Goal: Communication & Community: Share content

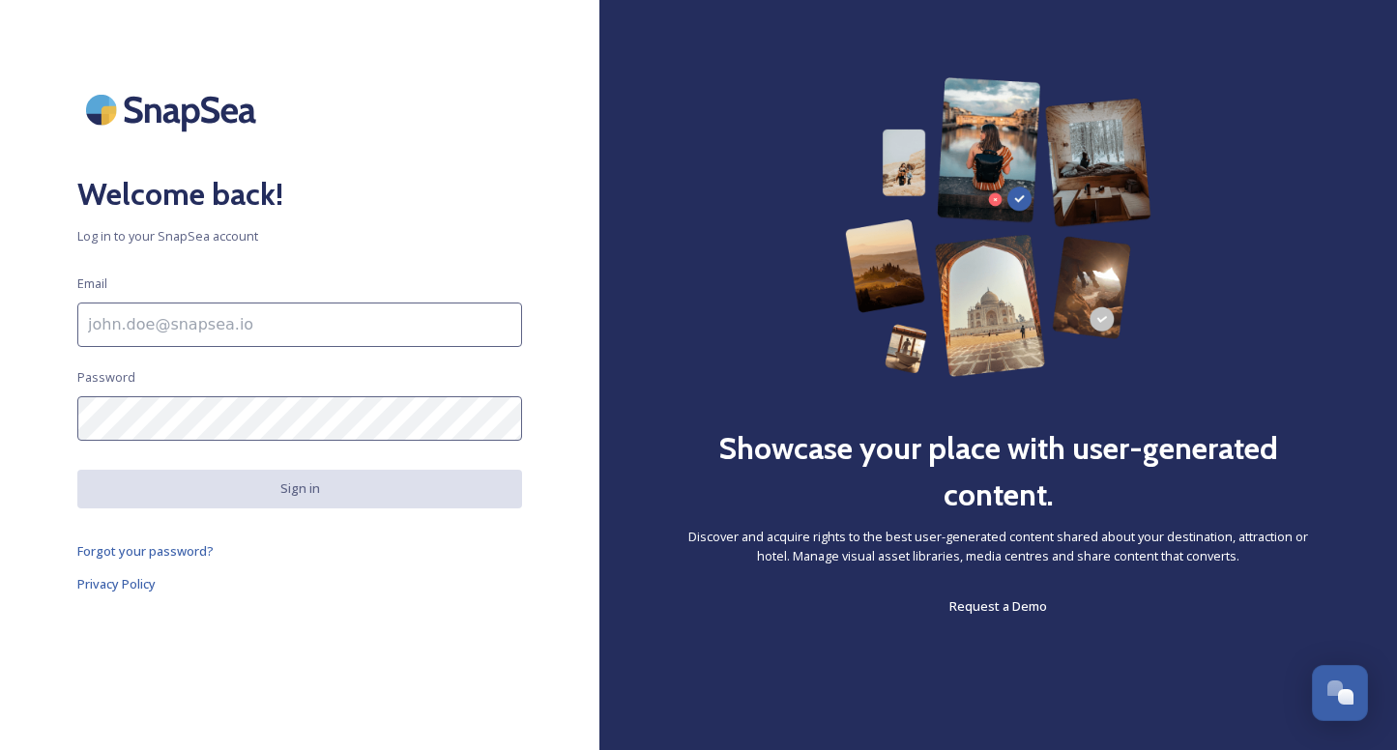
scroll to position [5081, 0]
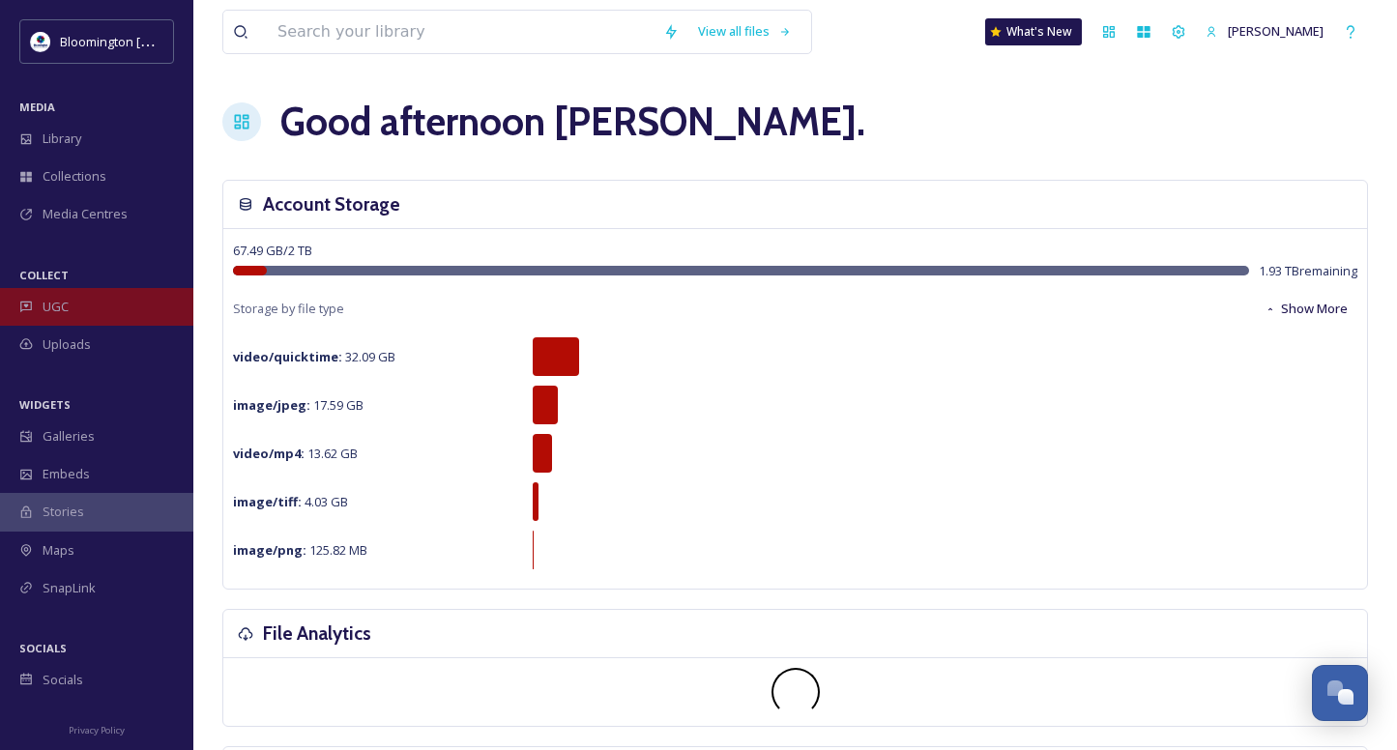
click at [88, 304] on div "UGC" at bounding box center [96, 307] width 193 height 38
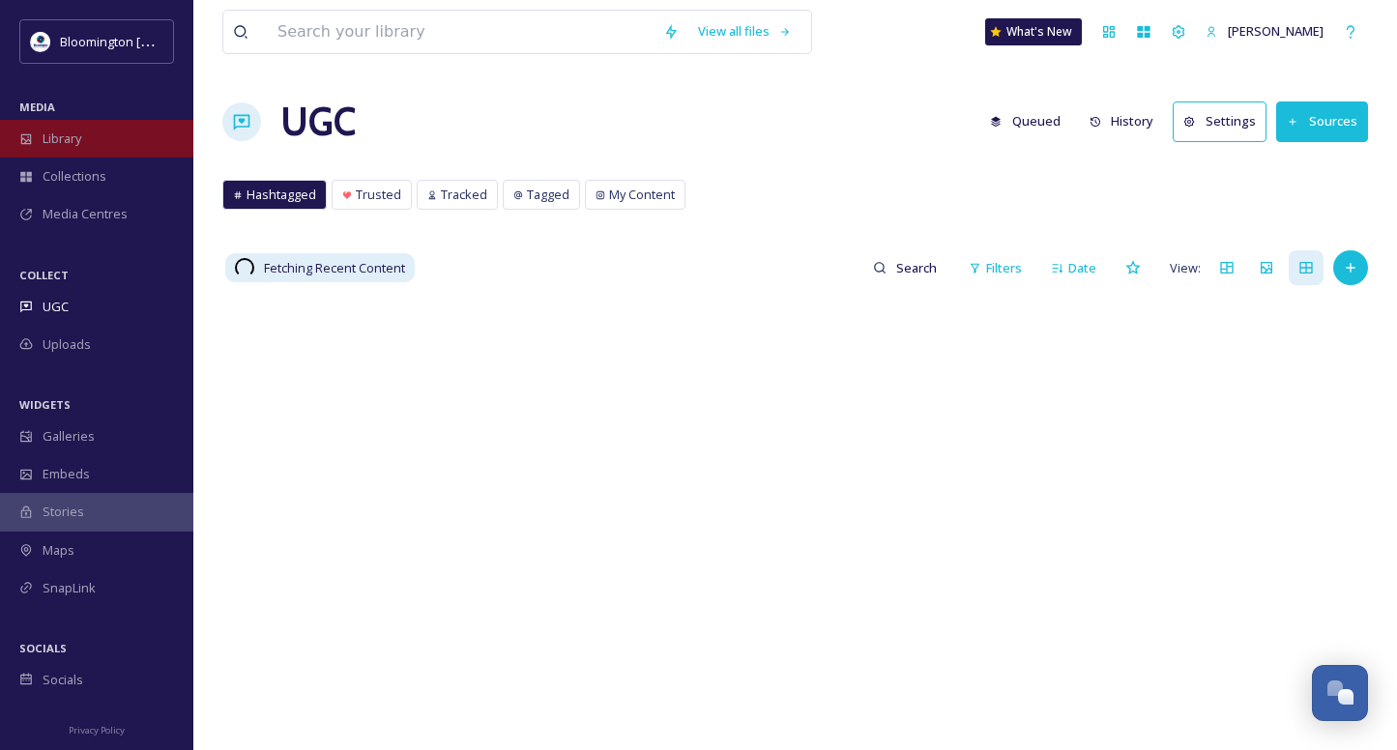
click at [87, 146] on div "Library" at bounding box center [96, 139] width 193 height 38
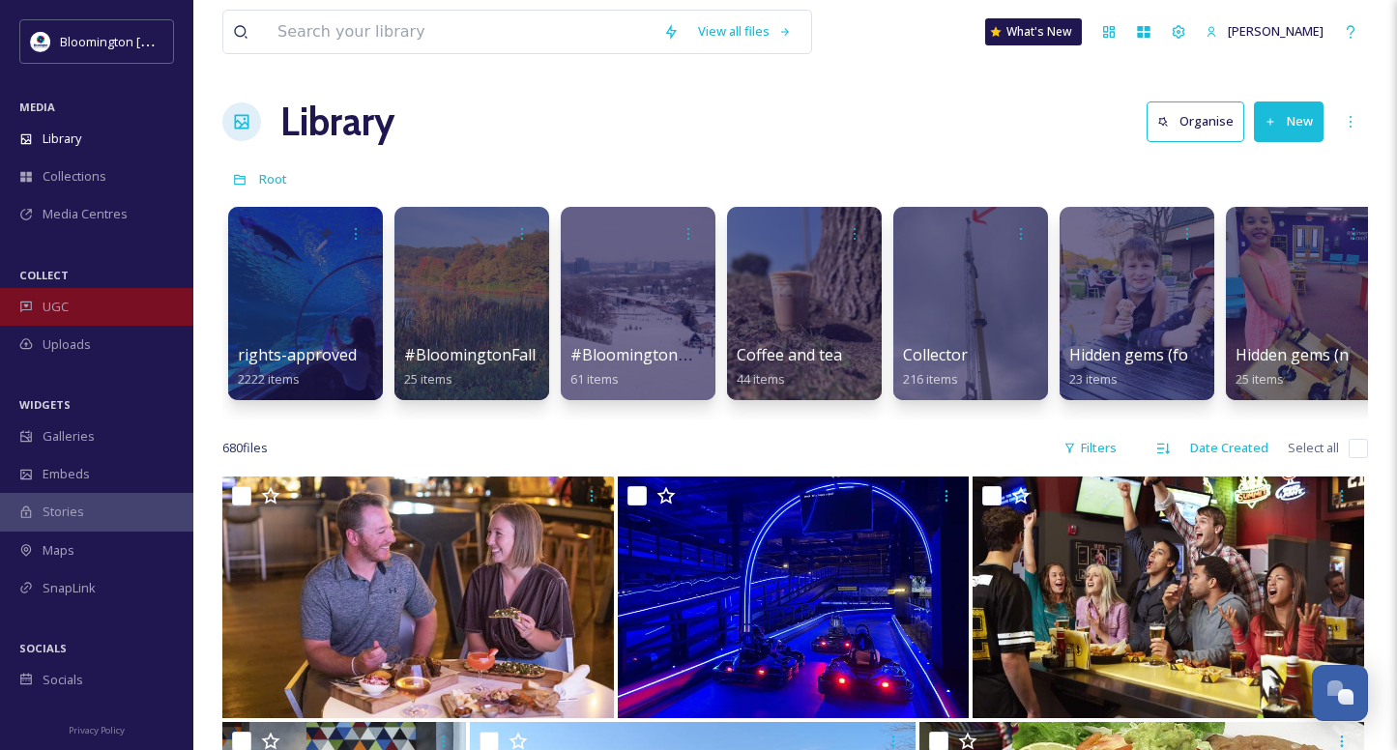
click at [91, 301] on div "UGC" at bounding box center [96, 307] width 193 height 38
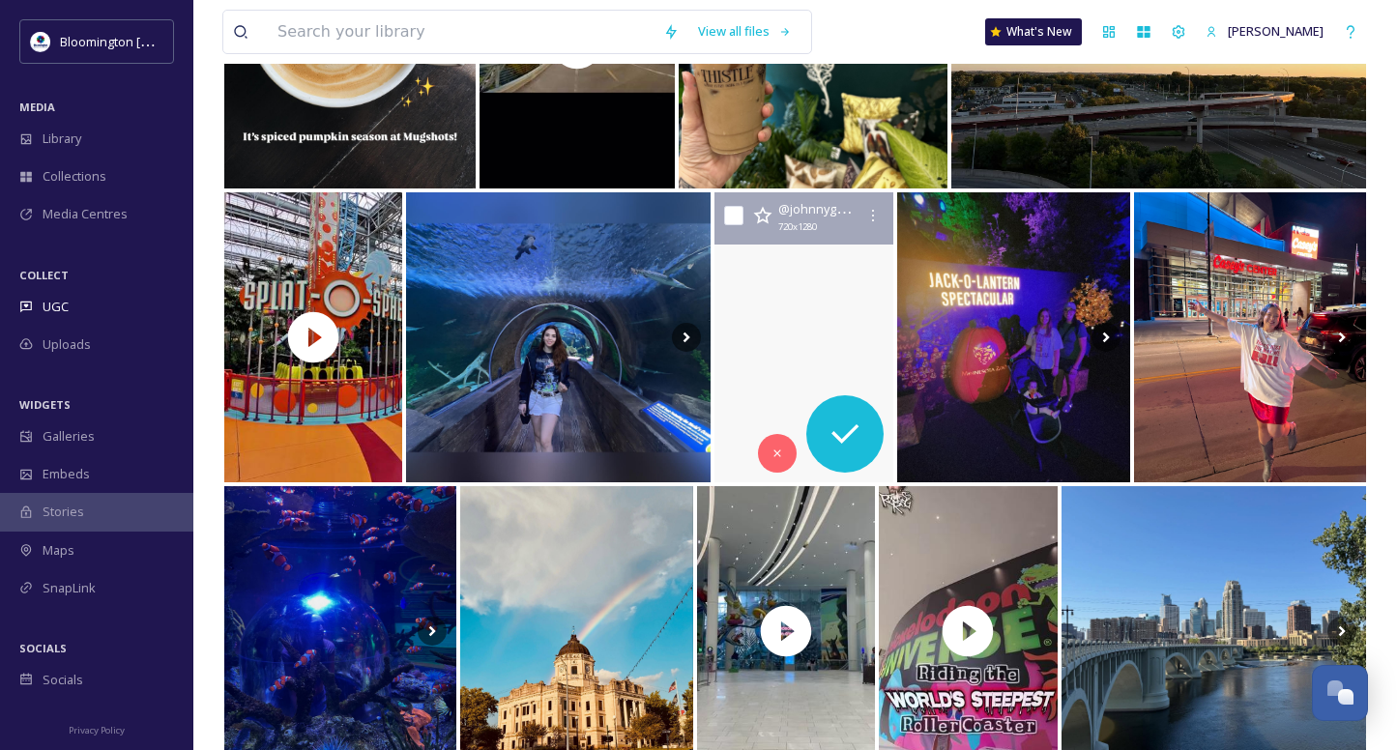
scroll to position [402, 0]
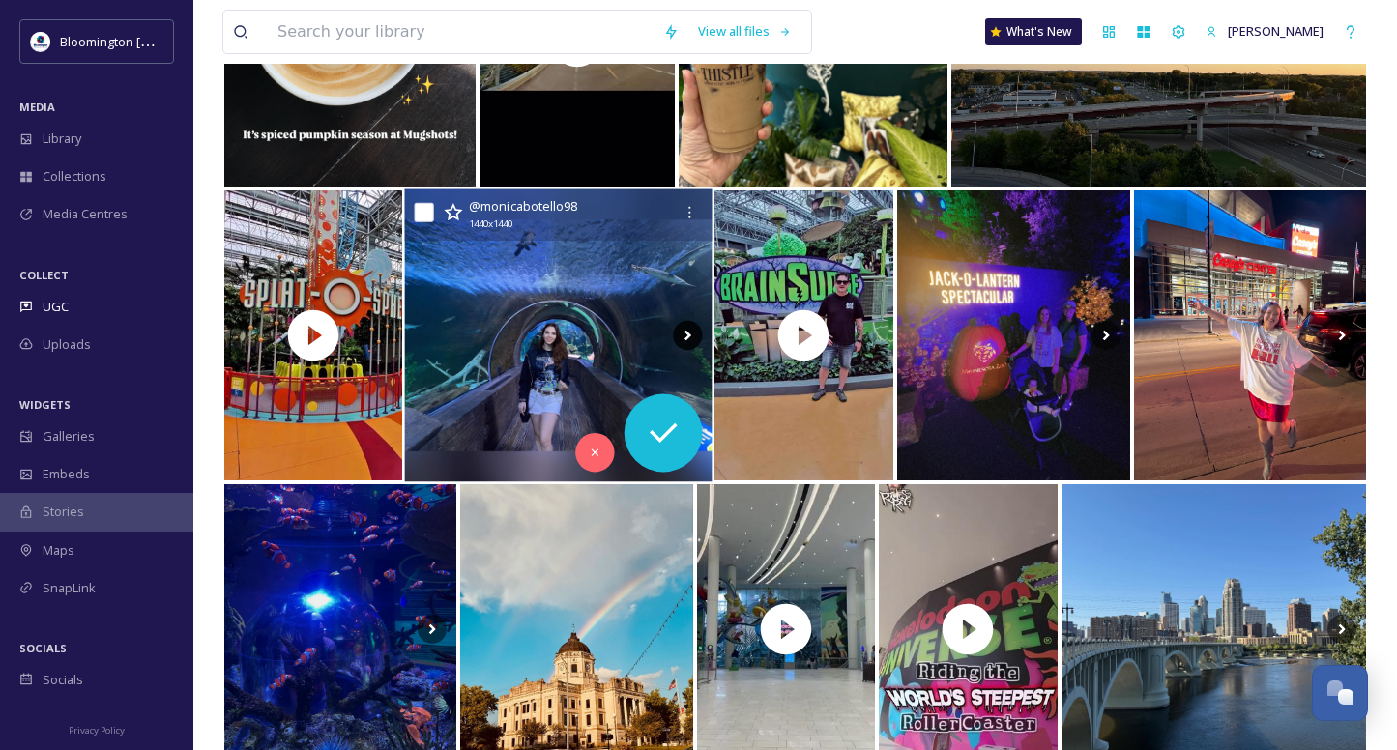
click at [687, 332] on icon at bounding box center [687, 336] width 7 height 11
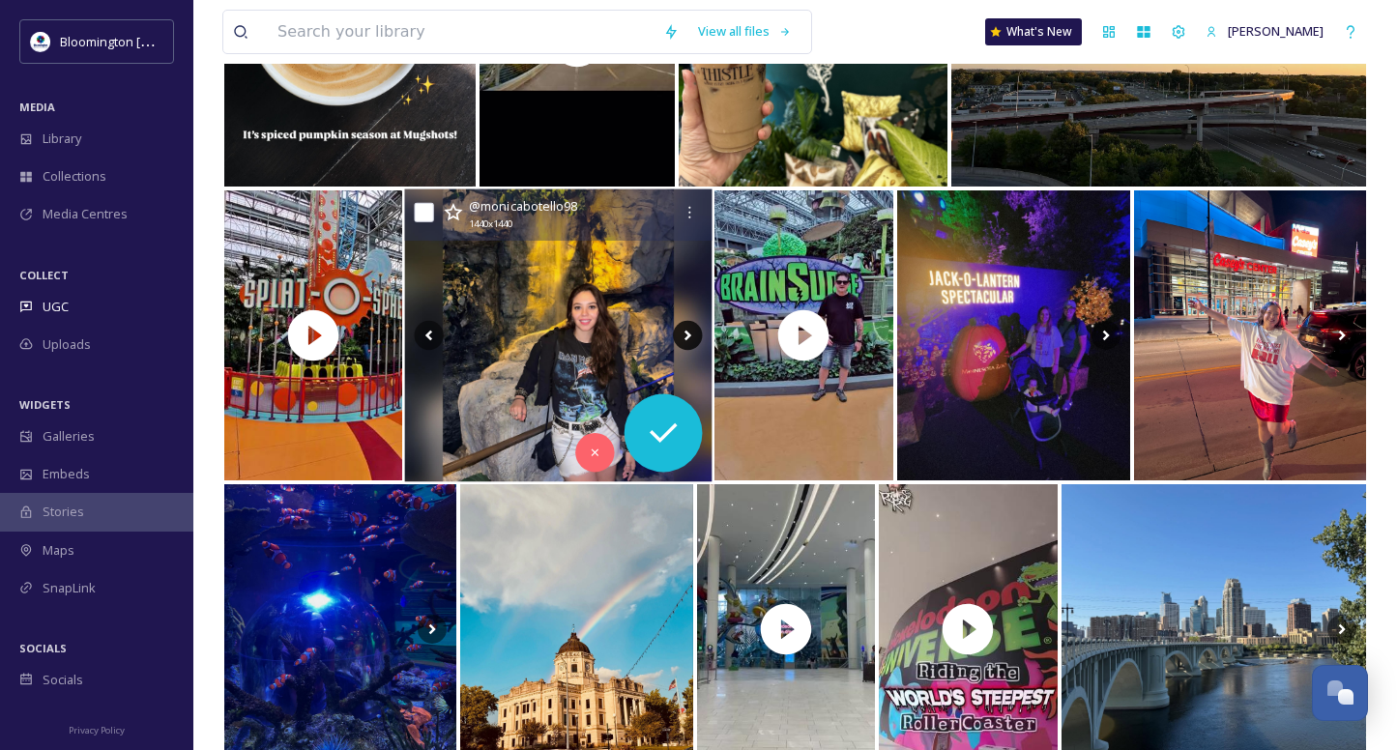
click at [690, 338] on icon at bounding box center [688, 335] width 29 height 29
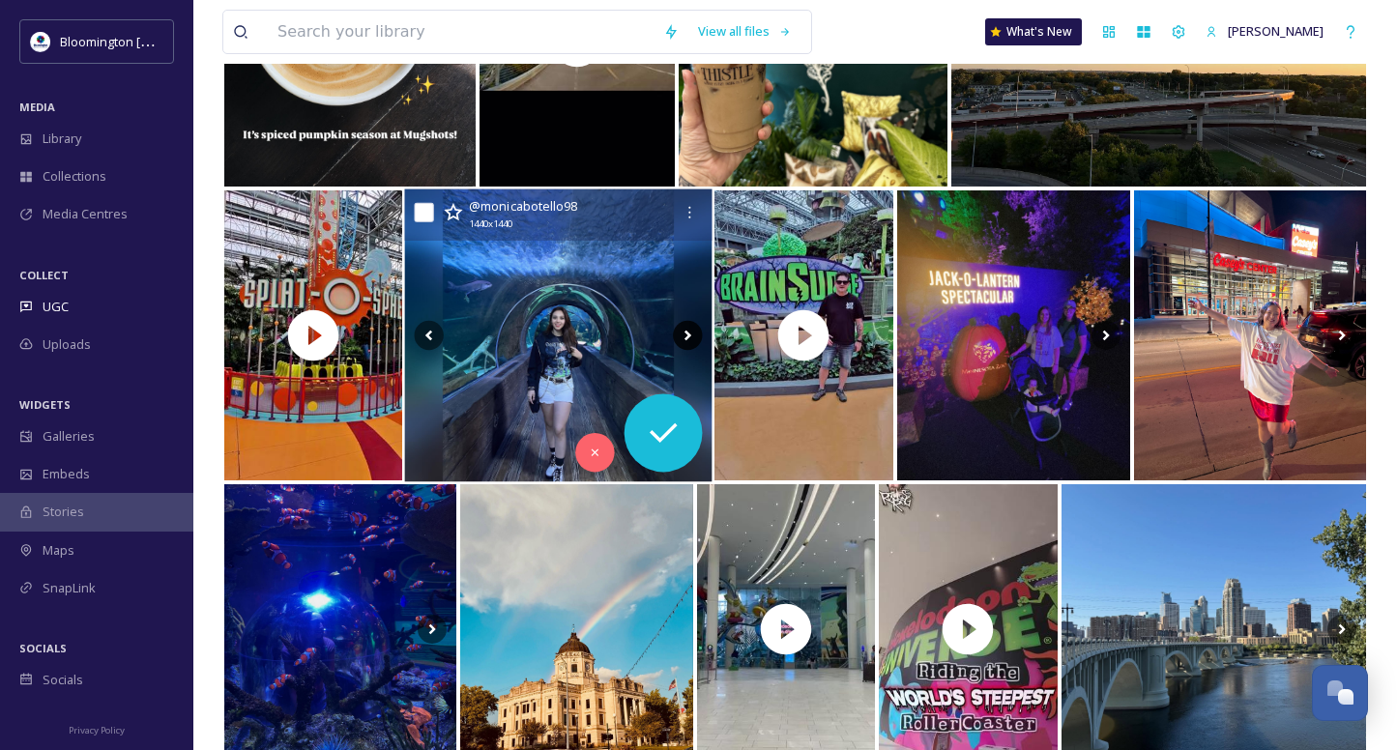
click at [691, 333] on icon at bounding box center [688, 335] width 29 height 29
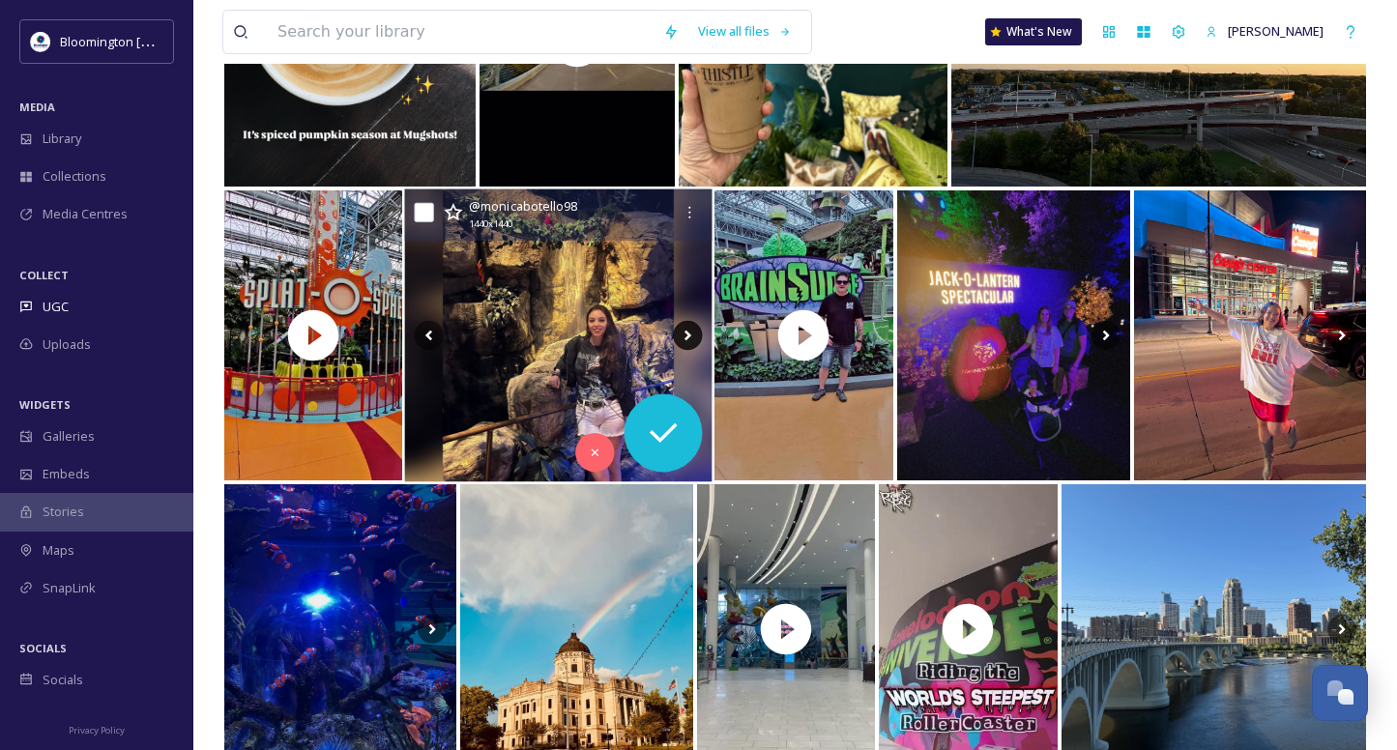
click at [691, 333] on icon at bounding box center [688, 335] width 29 height 29
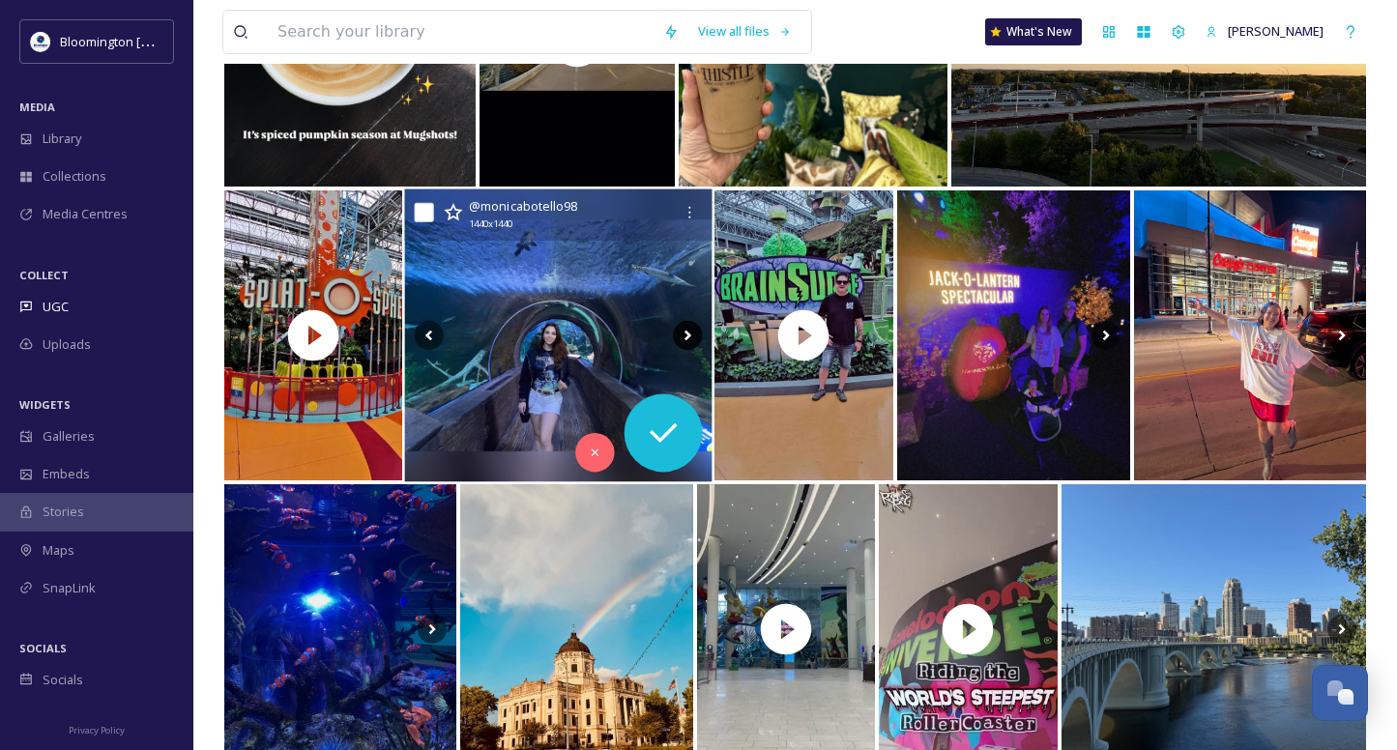
click at [691, 333] on icon at bounding box center [688, 335] width 29 height 29
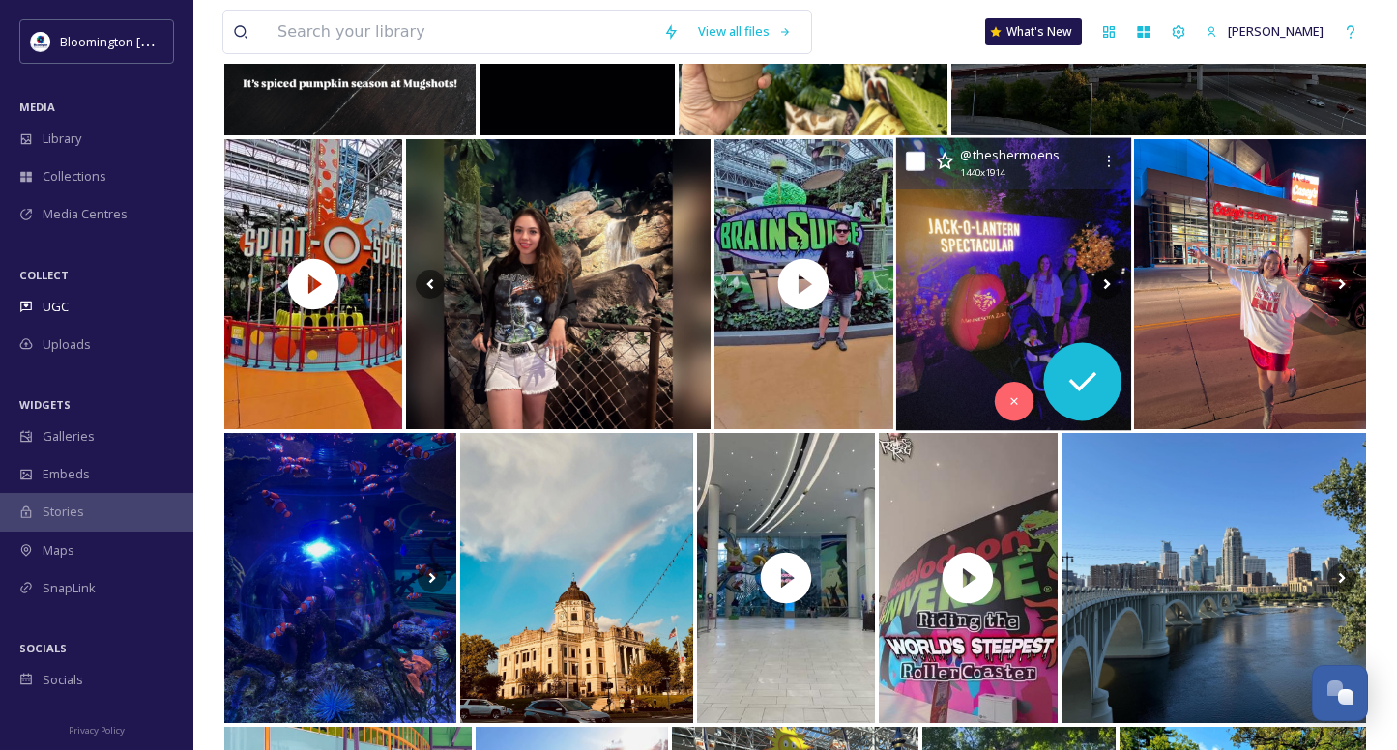
scroll to position [471, 0]
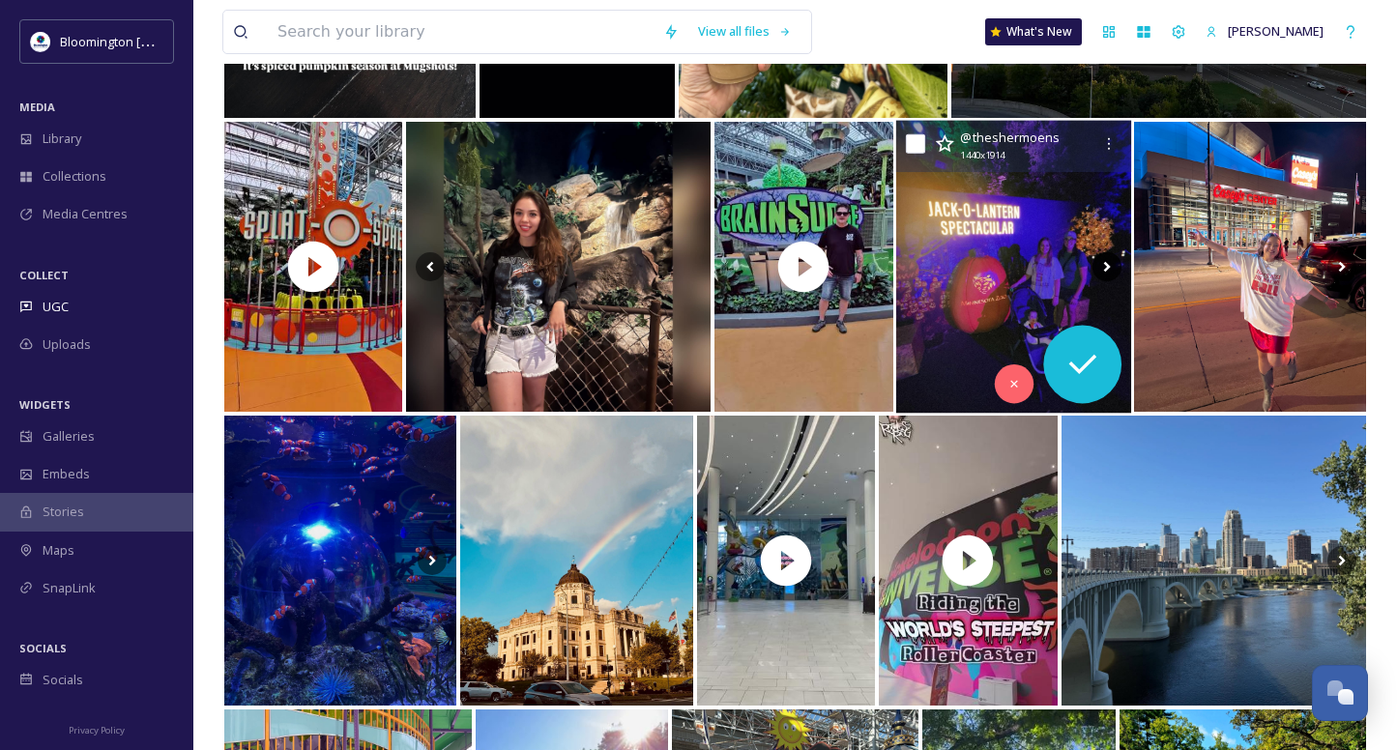
click at [1099, 265] on icon at bounding box center [1105, 266] width 29 height 29
click at [1028, 261] on img at bounding box center [1012, 267] width 235 height 293
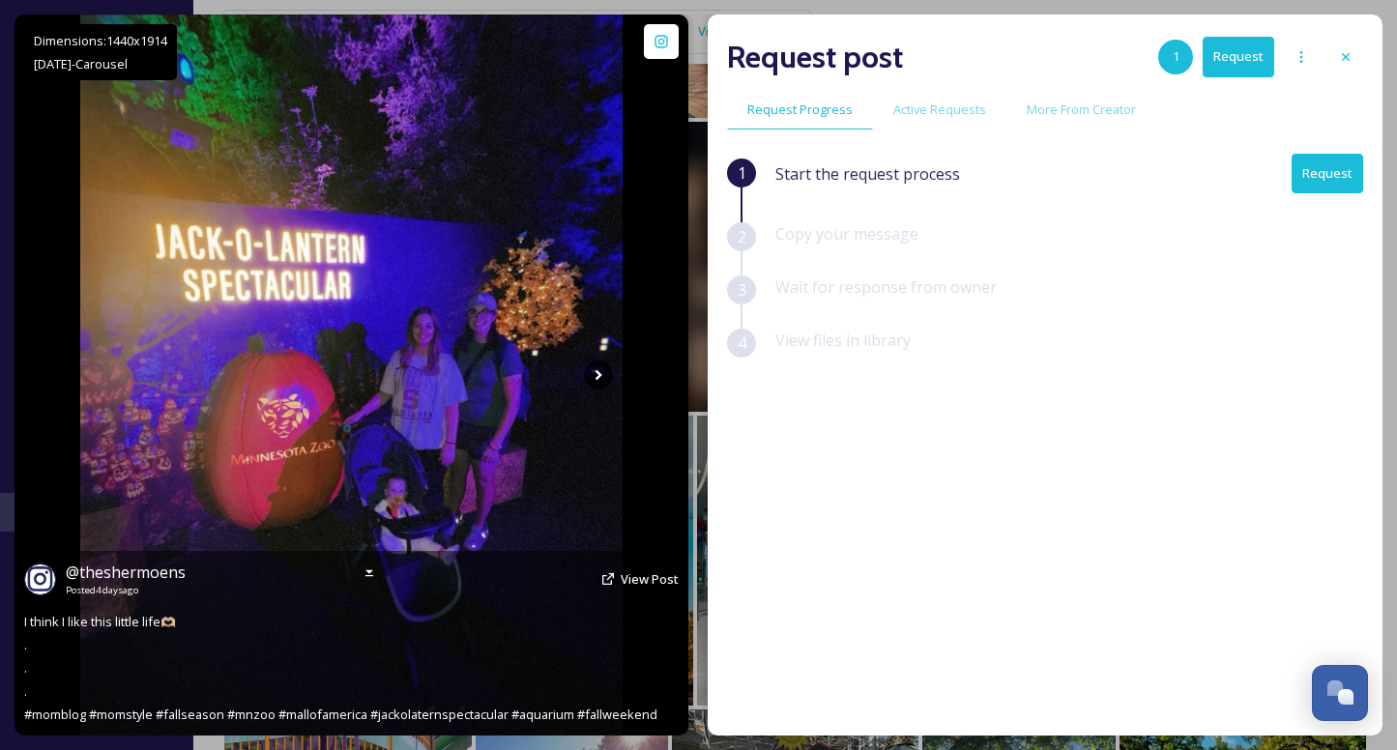
click at [594, 374] on icon at bounding box center [598, 375] width 29 height 29
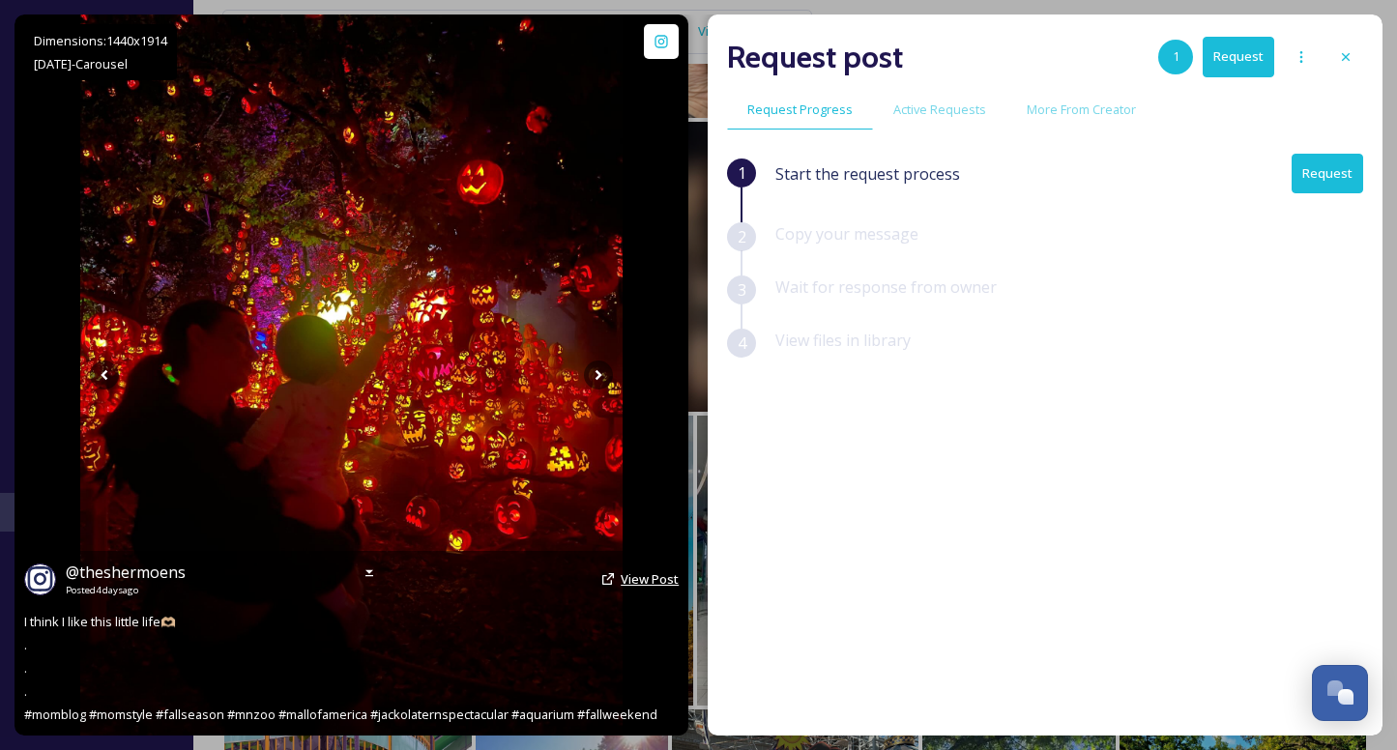
click at [645, 573] on span "View Post" at bounding box center [650, 578] width 58 height 17
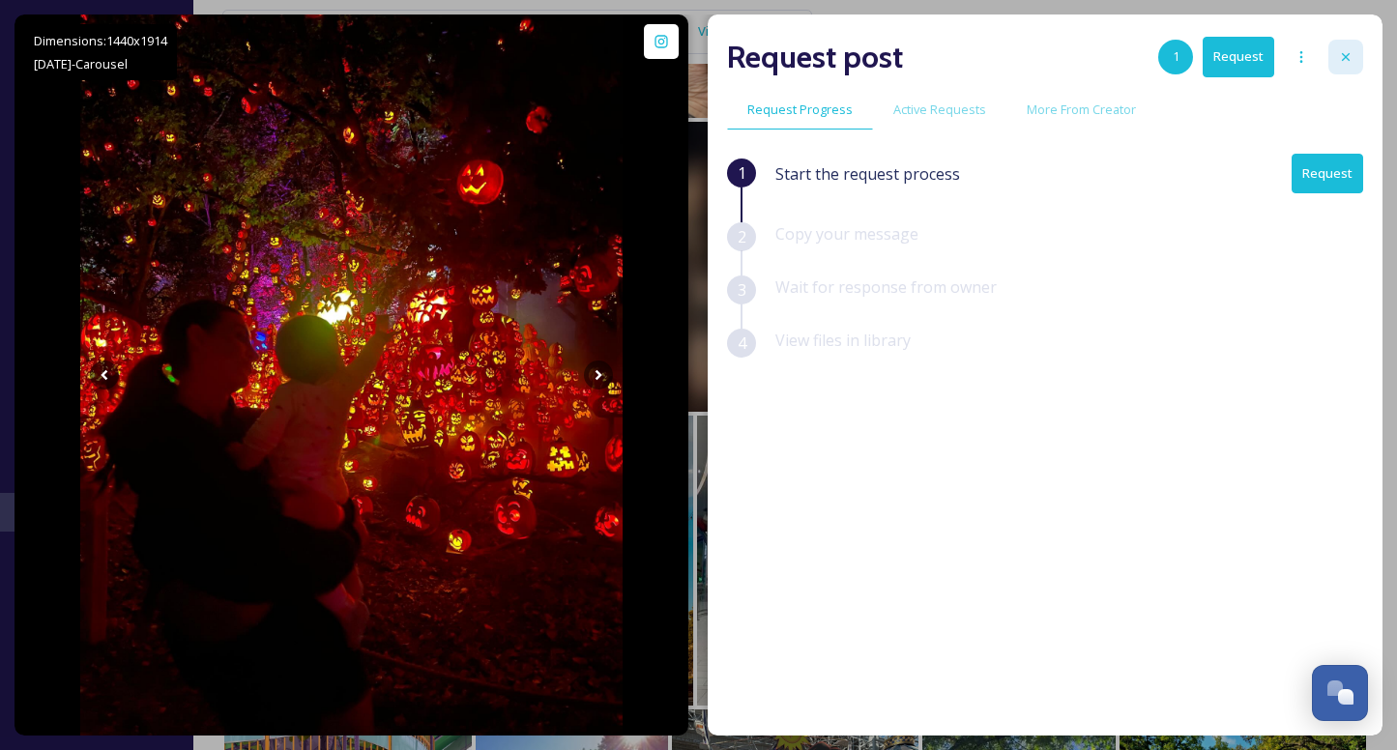
click at [1340, 53] on icon at bounding box center [1345, 56] width 15 height 15
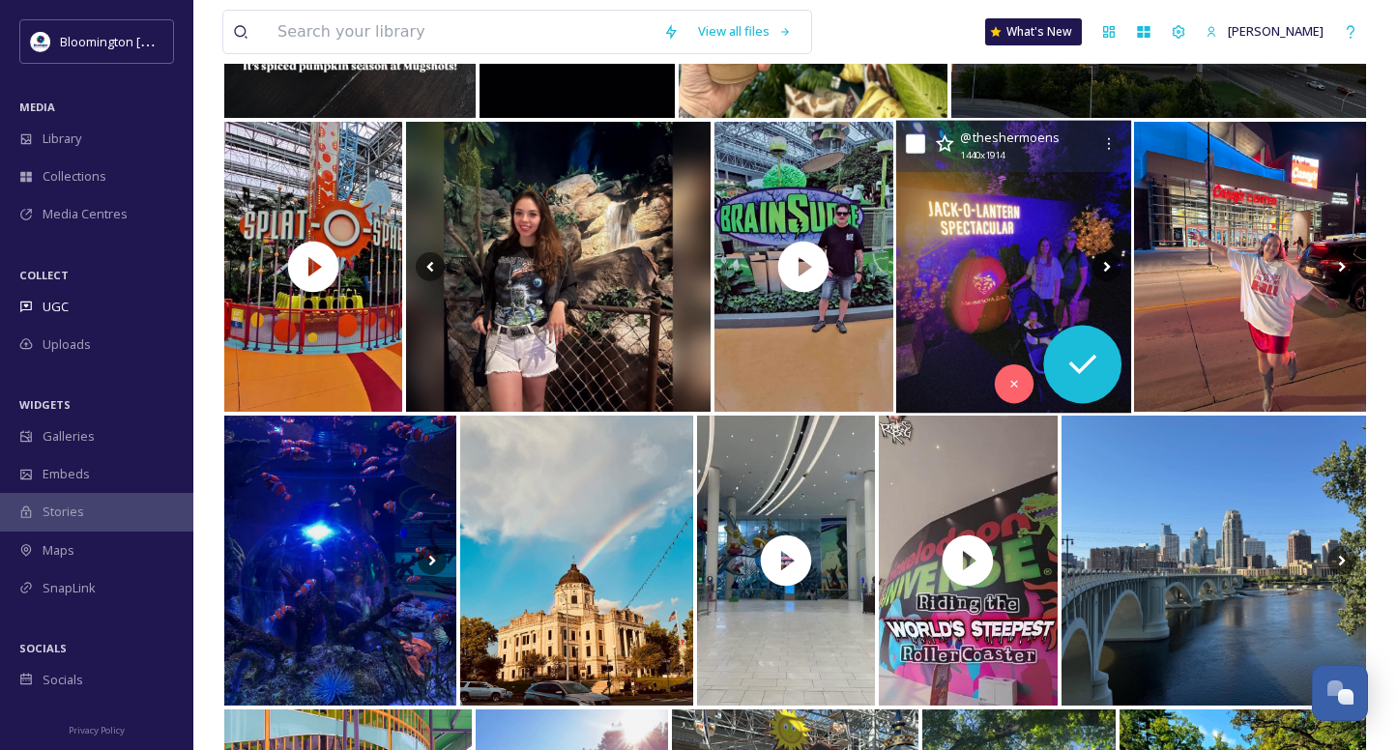
click at [1034, 200] on img at bounding box center [1012, 267] width 235 height 293
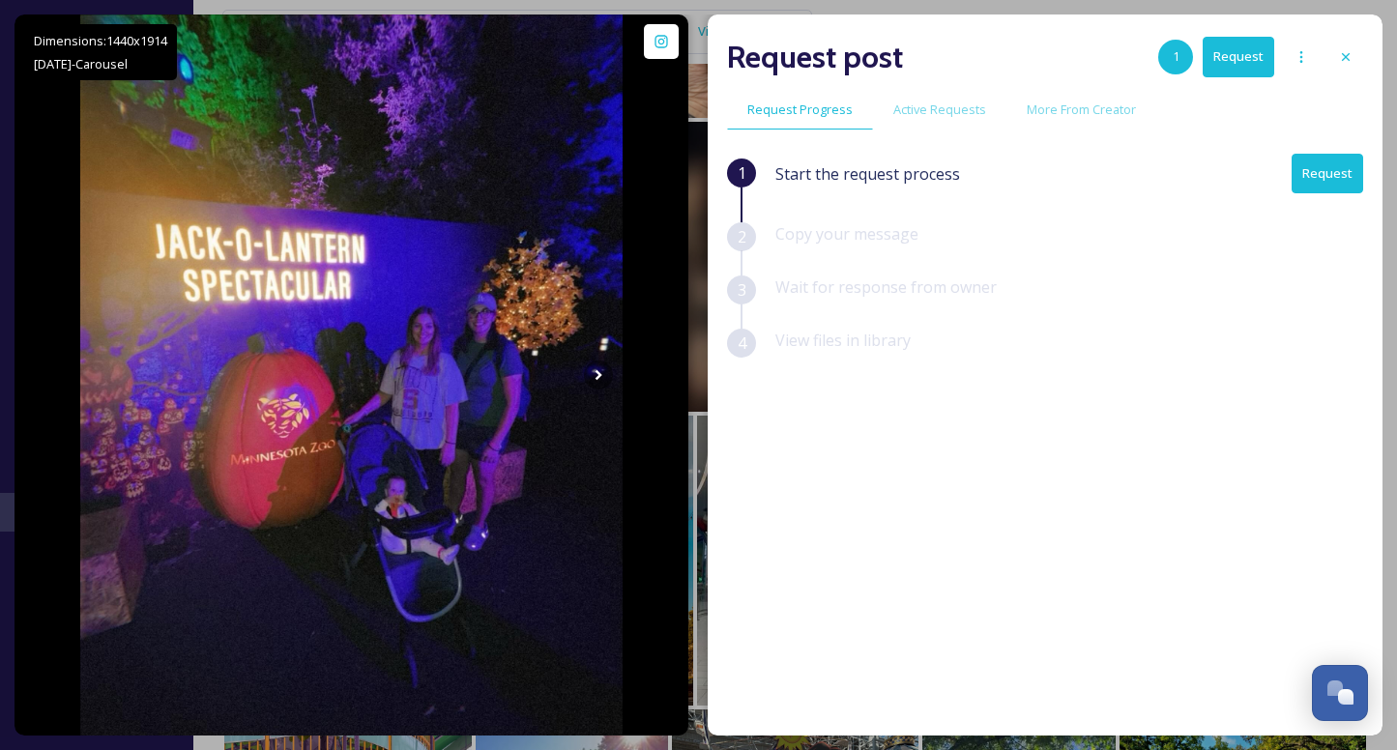
click at [1330, 166] on button "Request" at bounding box center [1327, 174] width 72 height 40
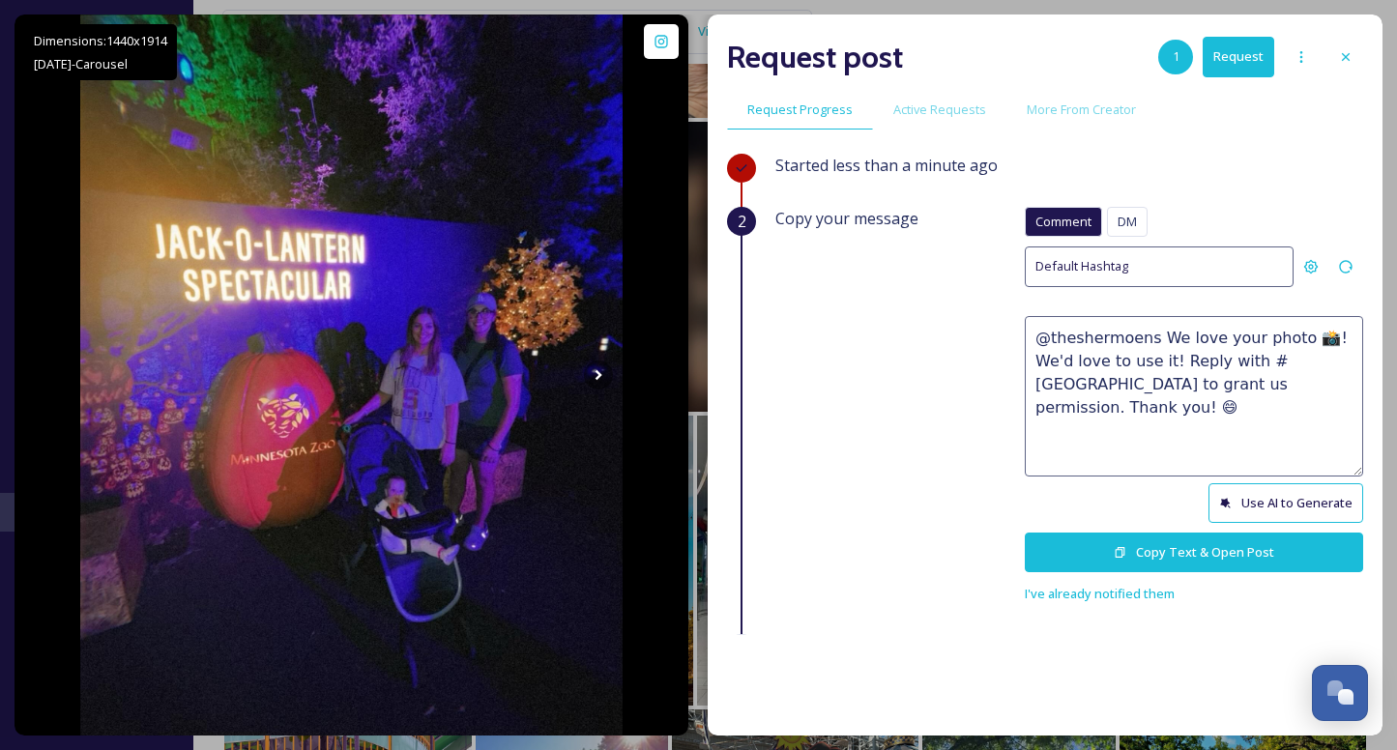
click at [1256, 499] on button "Use AI to Generate" at bounding box center [1285, 503] width 155 height 40
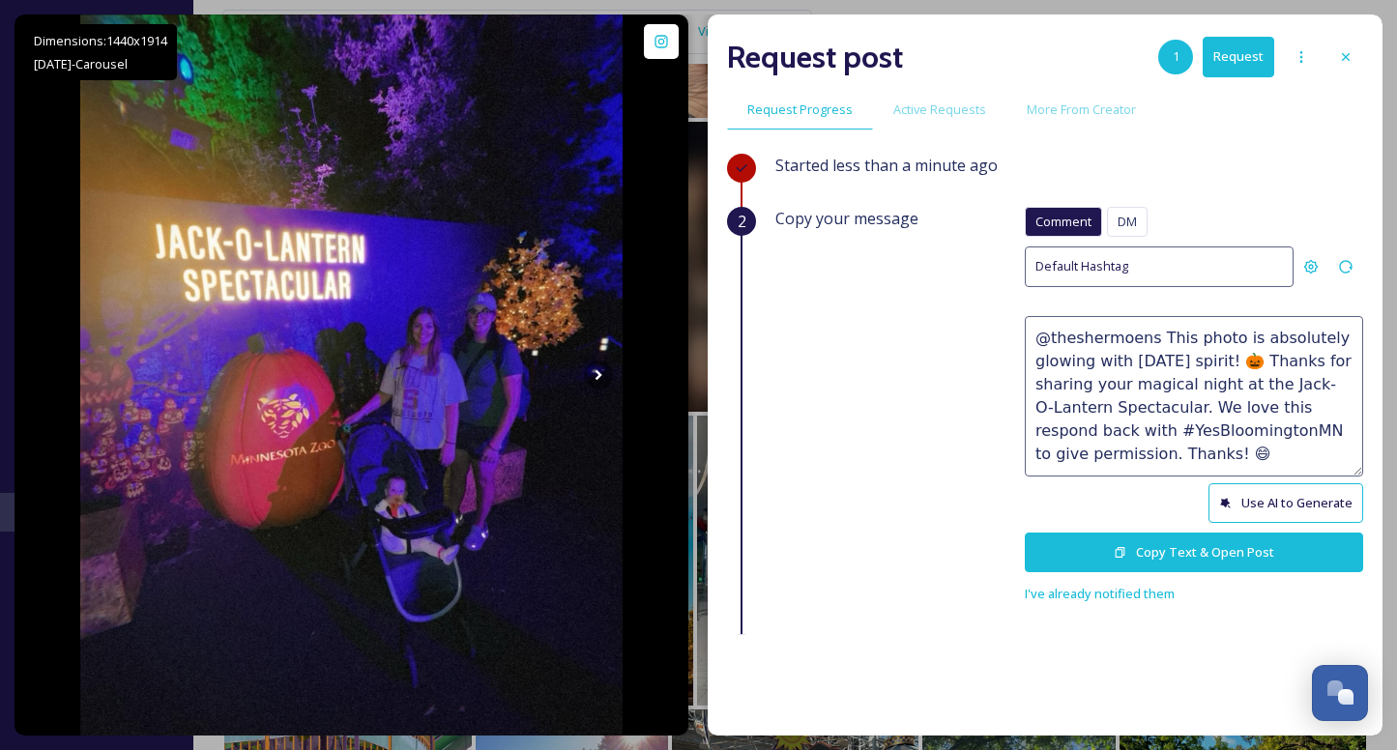
drag, startPoint x: 1201, startPoint y: 455, endPoint x: 1017, endPoint y: 336, distance: 218.8
click at [1017, 336] on div "Copy your message Comment DM Comment DM Default Hashtag @theshermoens This phot…" at bounding box center [1069, 406] width 588 height 398
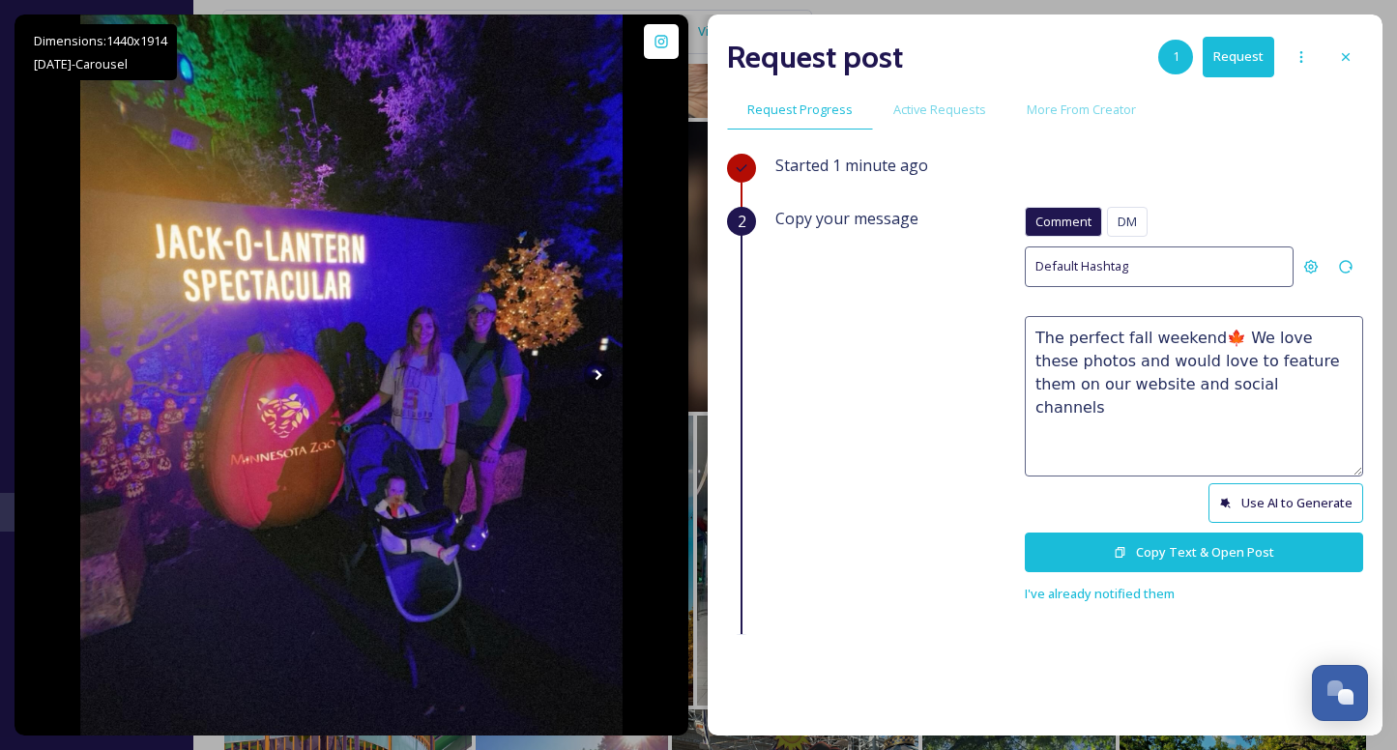
drag, startPoint x: 1268, startPoint y: 390, endPoint x: 1216, endPoint y: 362, distance: 58.8
click at [1216, 362] on textarea "The perfect fall weekend🍁 We love these photos and would love to feature them o…" at bounding box center [1194, 396] width 338 height 160
drag, startPoint x: 1128, startPoint y: 386, endPoint x: 1071, endPoint y: 384, distance: 57.1
click at [1071, 384] on textarea "The perfect fall weekend🍁 We love these photos and would love to use a couple t…" at bounding box center [1194, 396] width 338 height 160
click at [1350, 387] on textarea "The perfect fall weekend🍁 We love these photos and would love to use a couple t…" at bounding box center [1194, 396] width 338 height 160
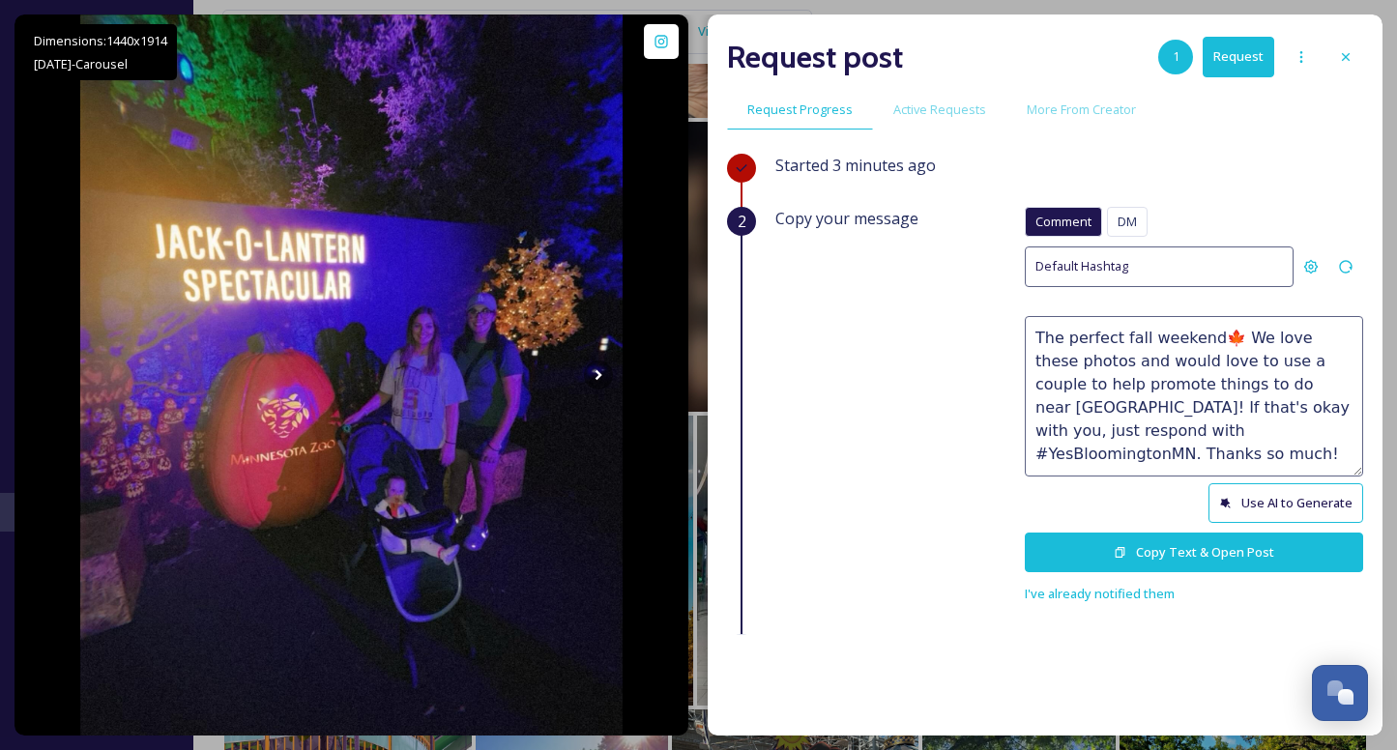
type textarea "The perfect fall weekend🍁 We love these photos and would love to use a couple t…"
click at [1216, 553] on button "Copy Text & Open Post" at bounding box center [1194, 553] width 338 height 40
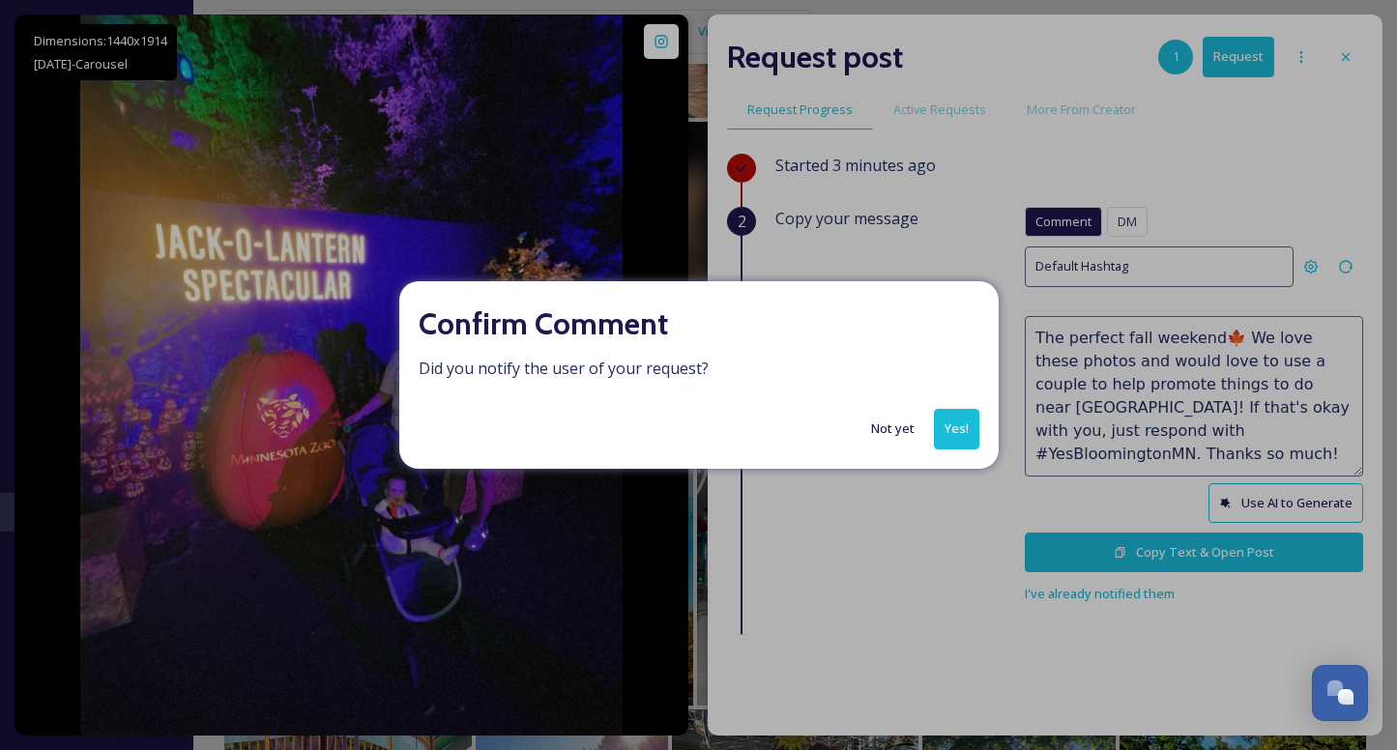
click at [956, 428] on button "Yes!" at bounding box center [956, 429] width 45 height 40
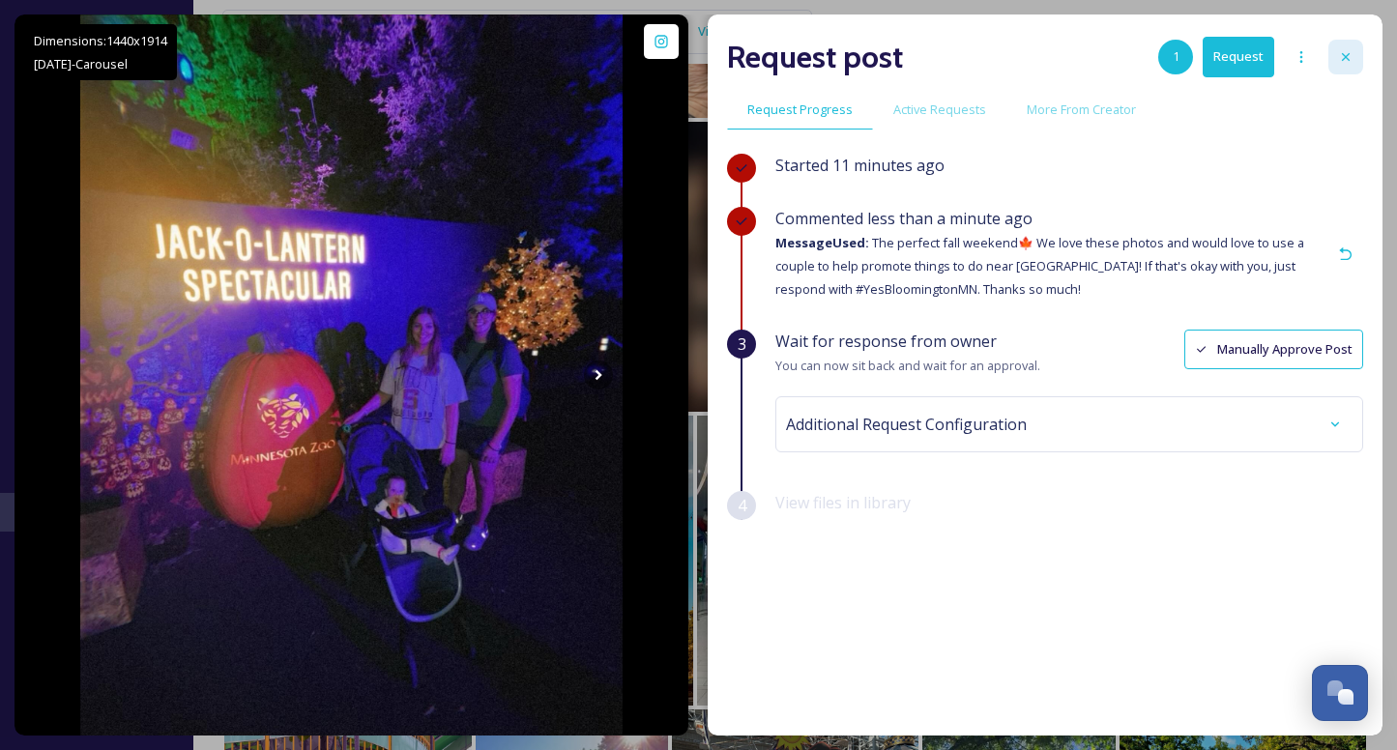
click at [1343, 51] on icon at bounding box center [1345, 56] width 15 height 15
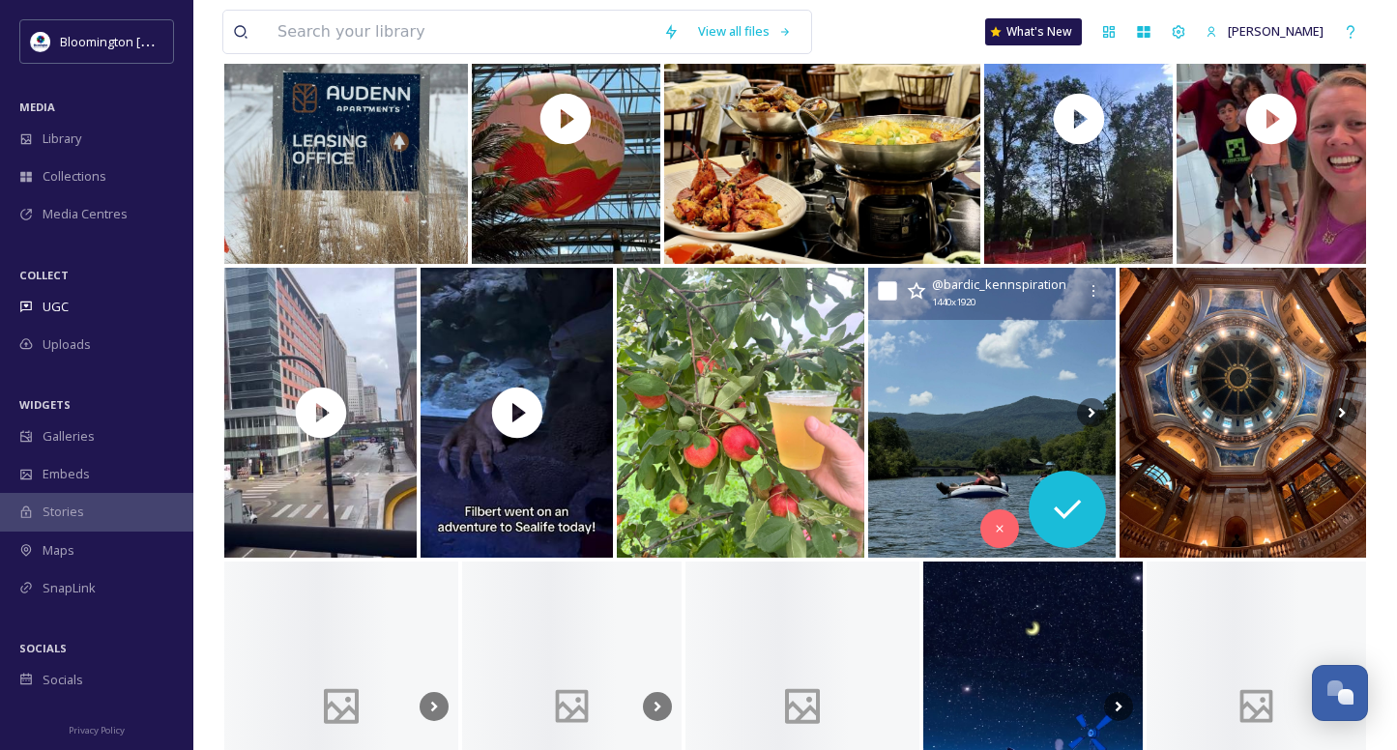
scroll to position [2090, 0]
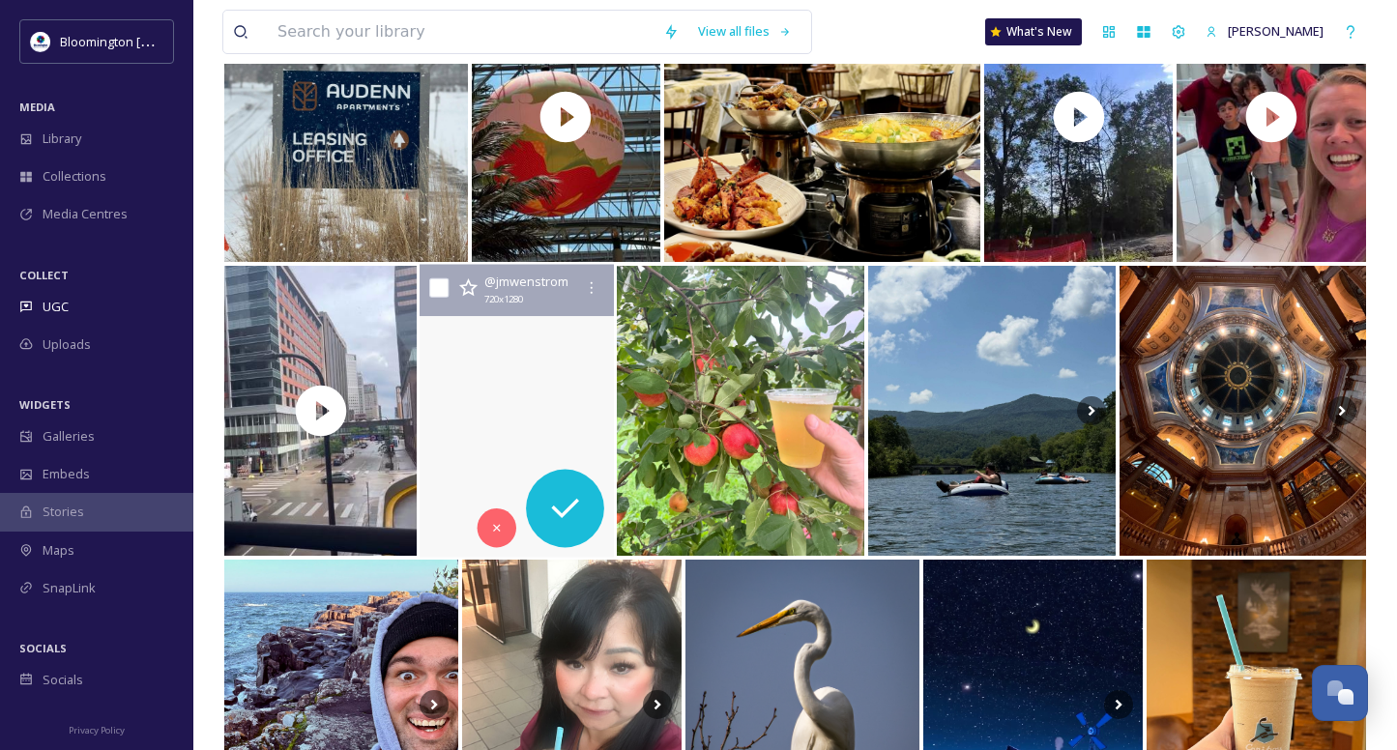
click at [517, 351] on video "Filbert had the chance to go to Sealife at mall of America today. He enjoyed lo…" at bounding box center [517, 411] width 194 height 293
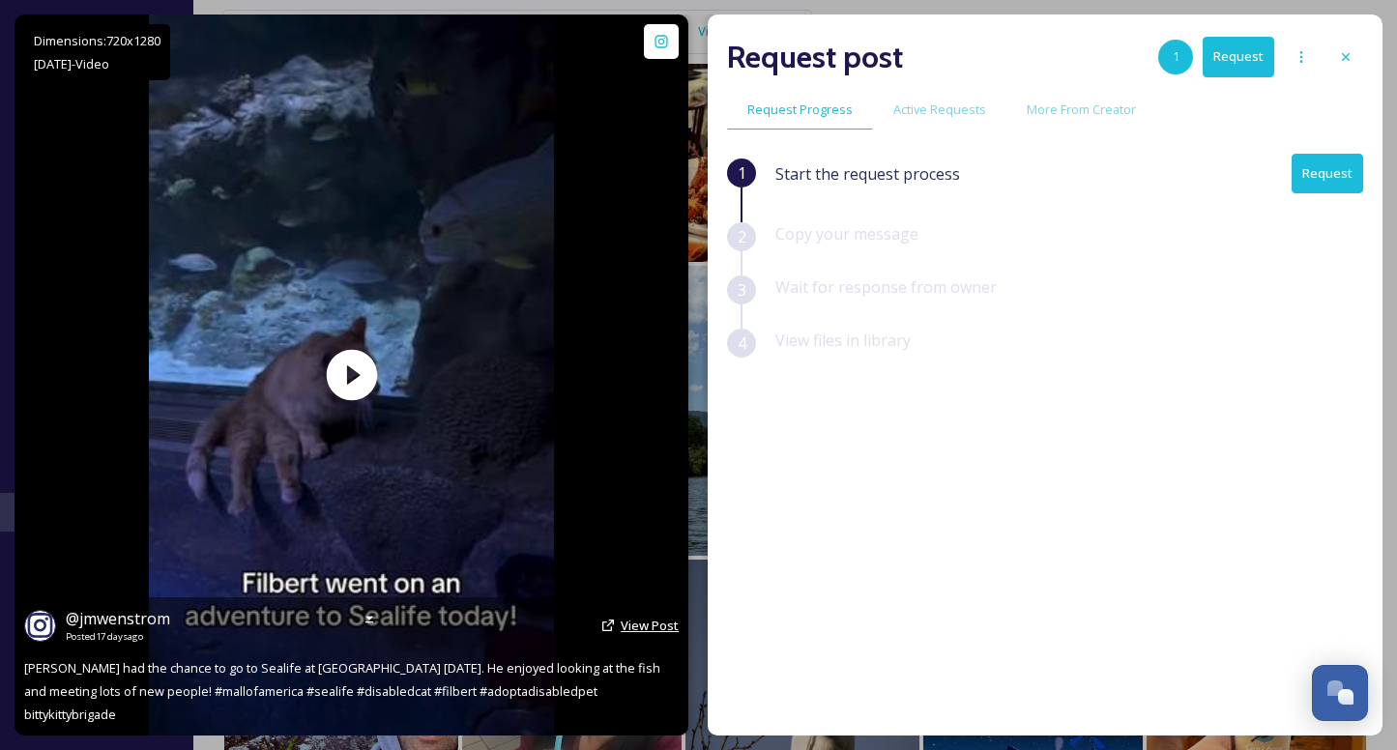
click at [656, 634] on span "View Post" at bounding box center [650, 625] width 58 height 17
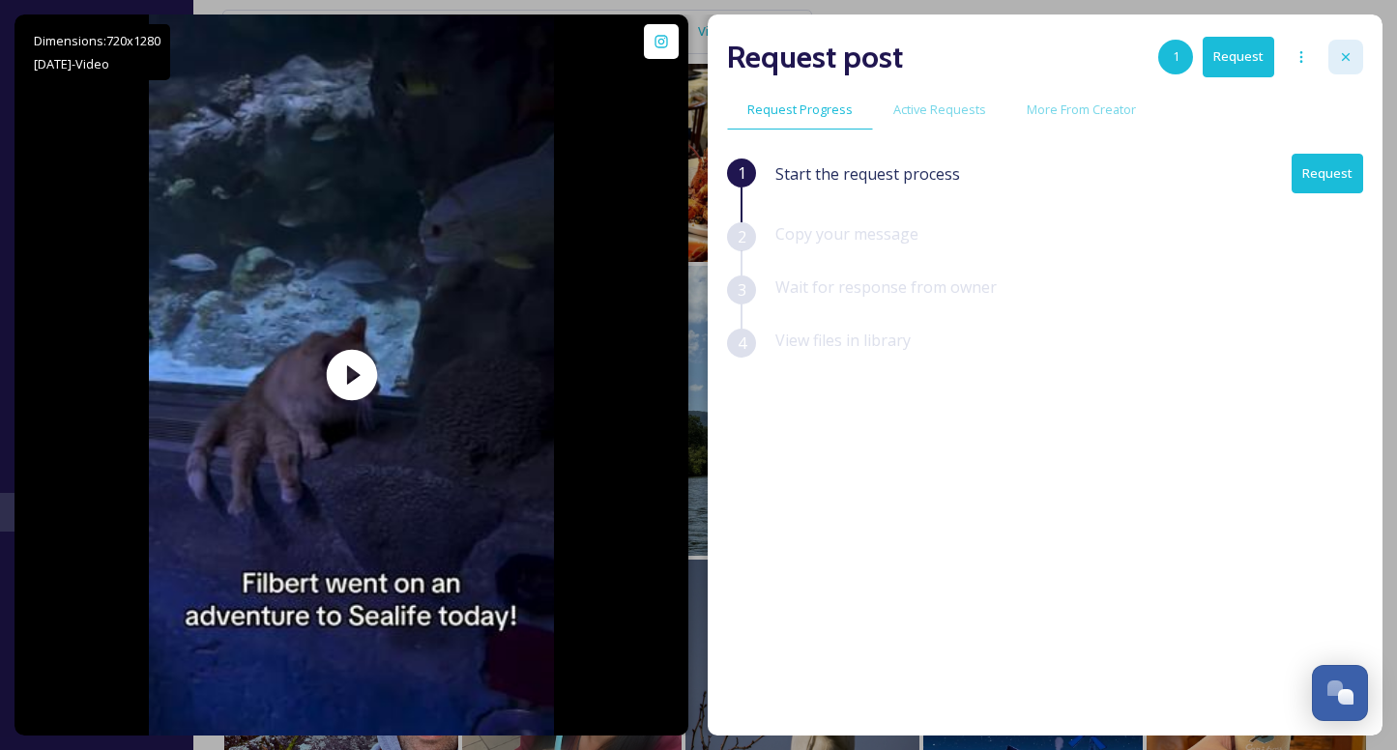
click at [1341, 58] on icon at bounding box center [1345, 56] width 15 height 15
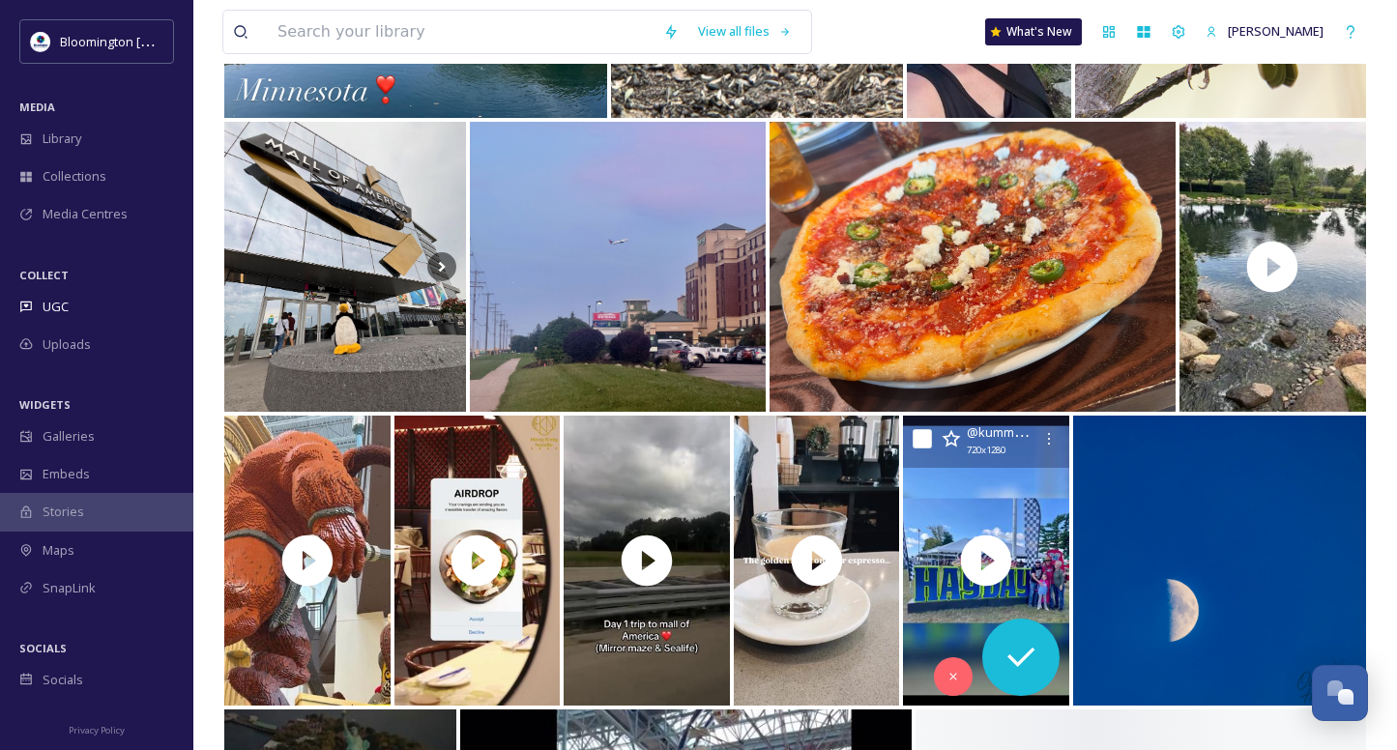
scroll to position [3432, 0]
